Goal: Download file/media

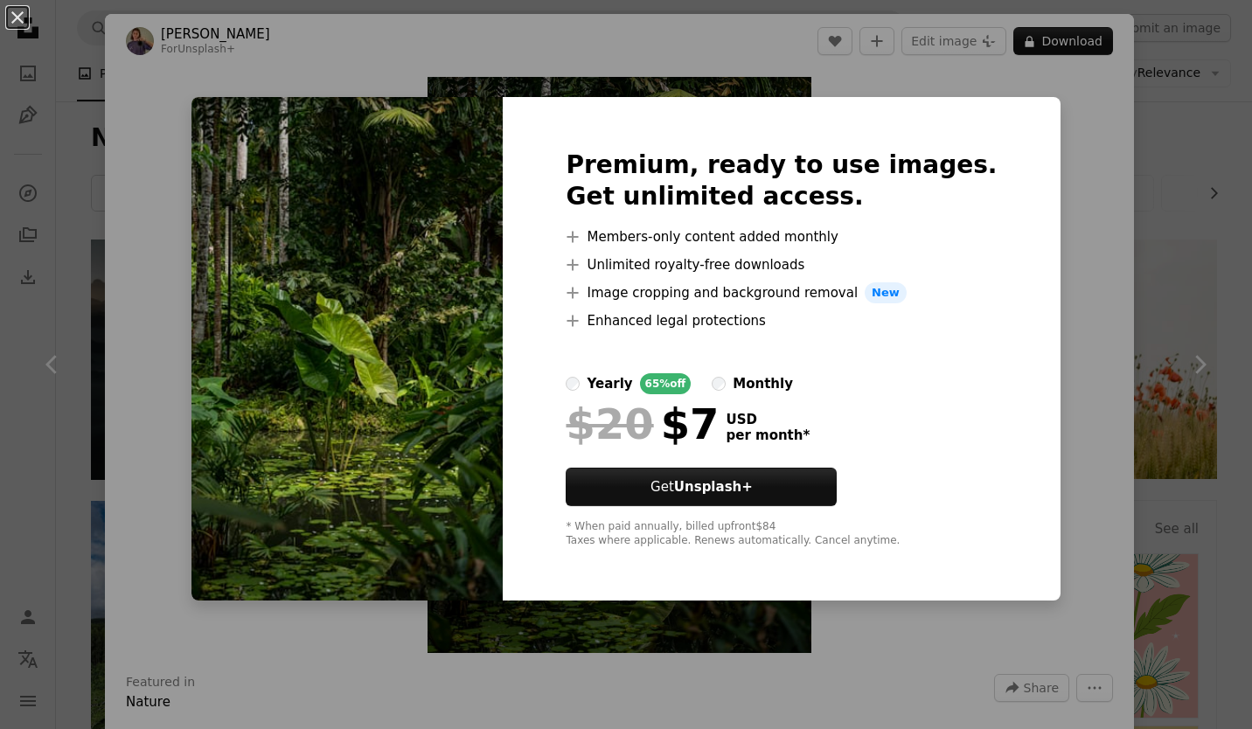
click at [1076, 251] on div "An X shape Premium, ready to use images. Get unlimited access. A plus sign Memb…" at bounding box center [626, 364] width 1252 height 729
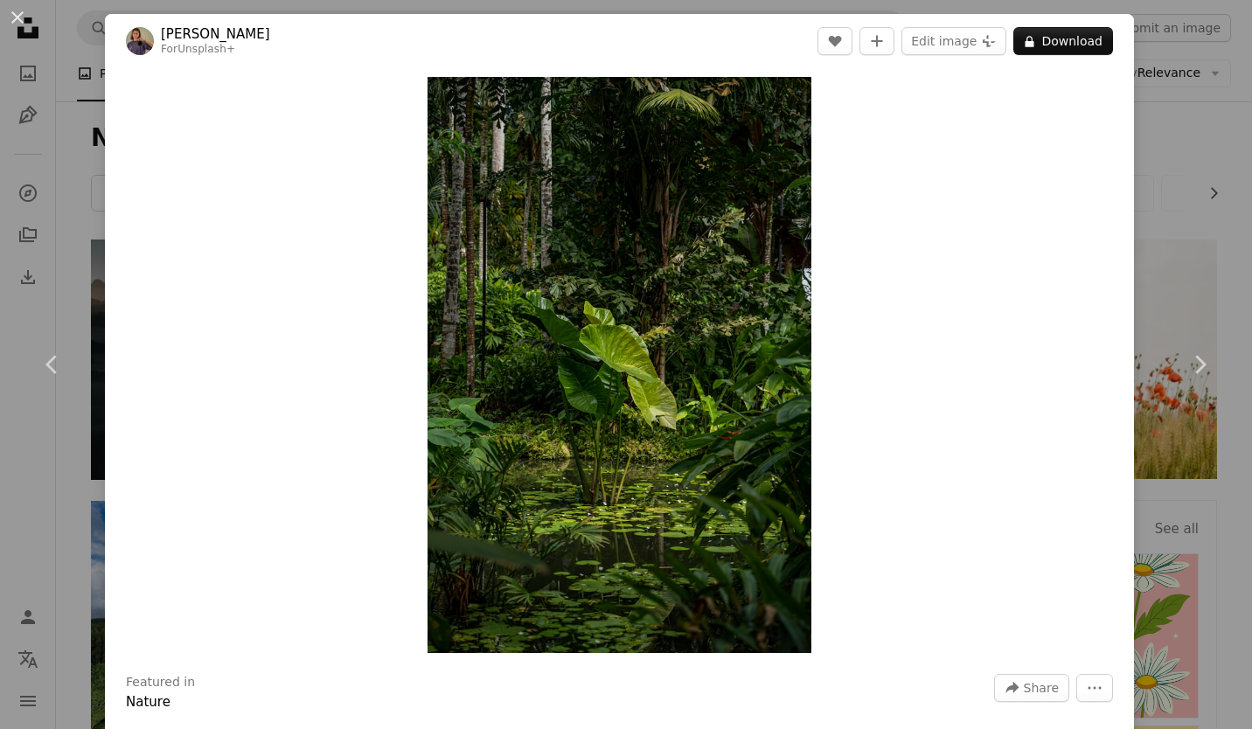
click at [1185, 211] on div "An X shape Chevron left Chevron right [PERSON_NAME] For Unsplash+ A heart A plu…" at bounding box center [626, 364] width 1252 height 729
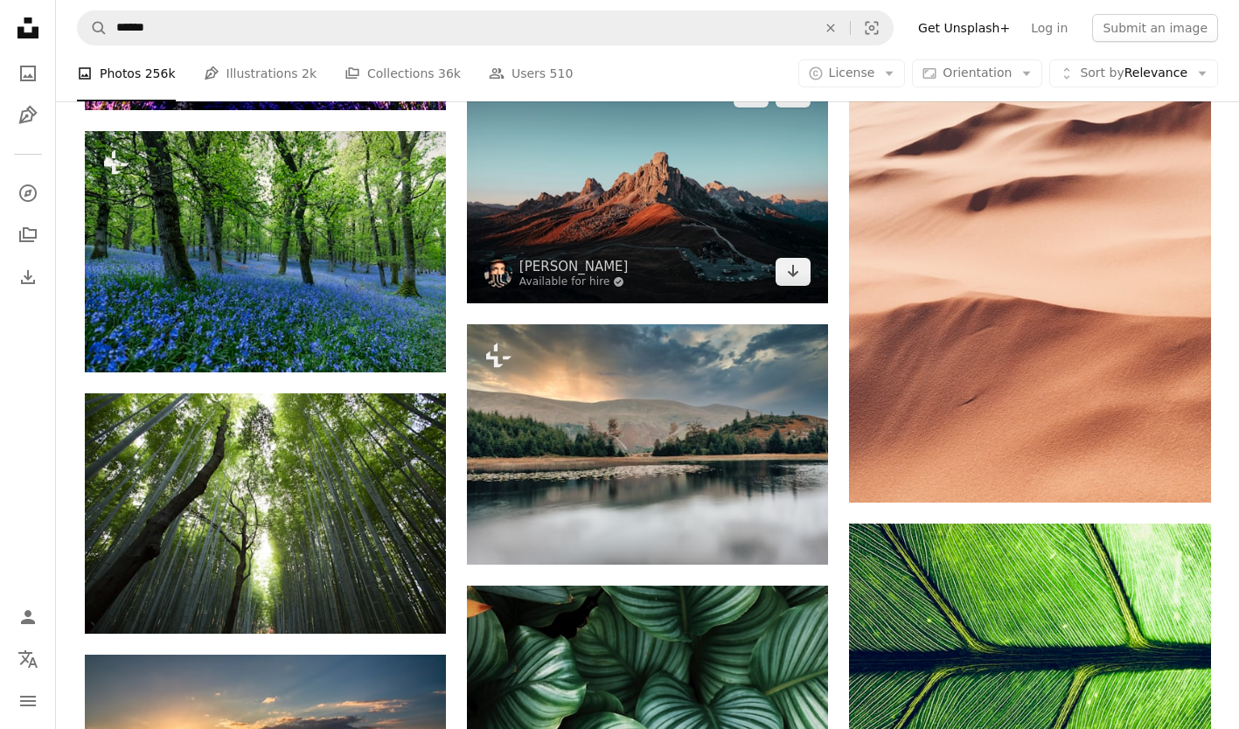
scroll to position [10755, 0]
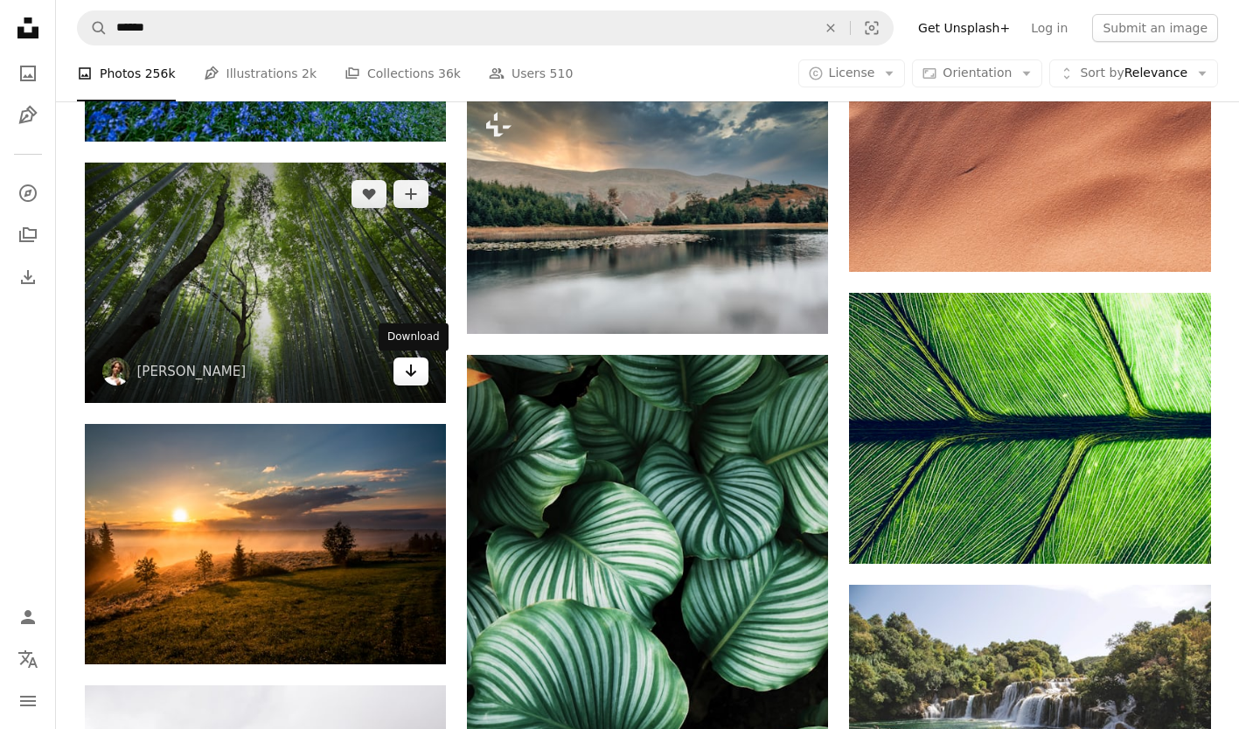
click at [407, 371] on icon "Arrow pointing down" at bounding box center [411, 370] width 14 height 21
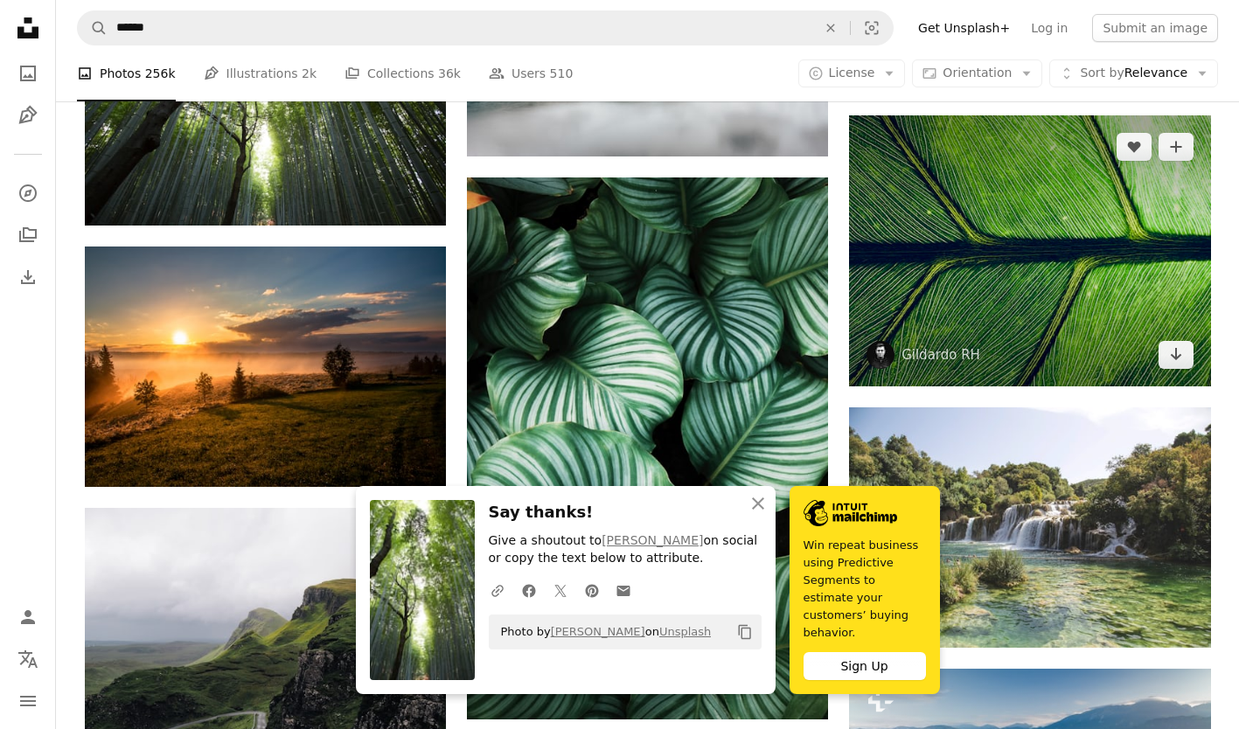
scroll to position [11105, 0]
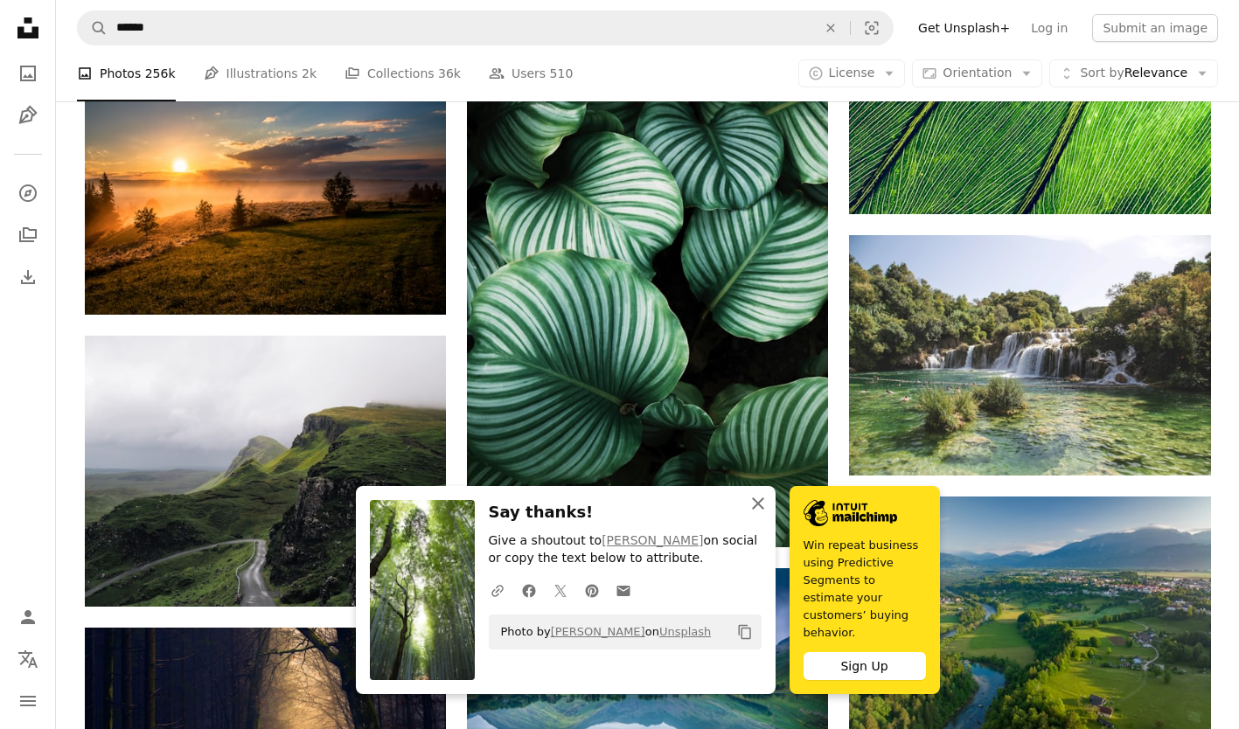
click at [757, 514] on icon "An X shape" at bounding box center [758, 503] width 21 height 21
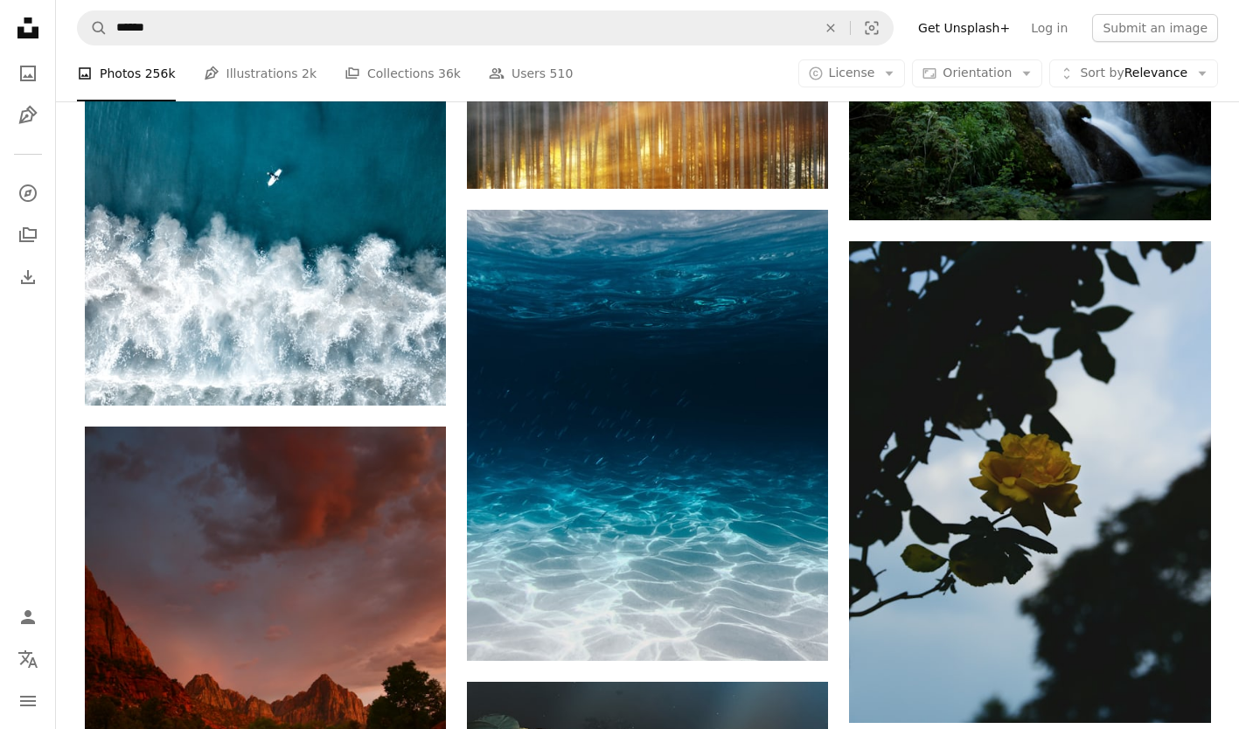
scroll to position [170330, 0]
